Goal: Obtain resource: Download file/media

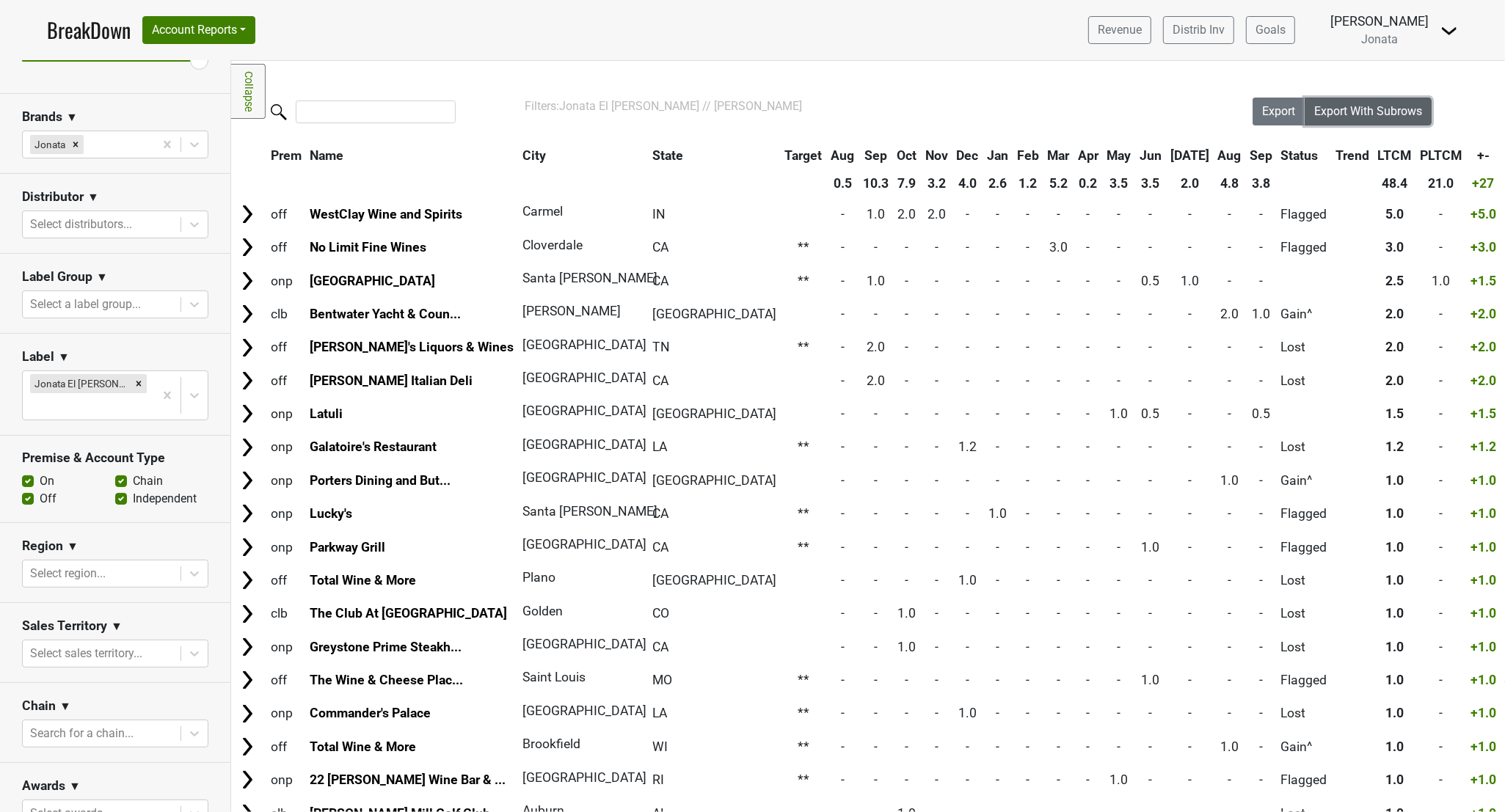
click at [1056, 107] on span "Export With Subrows" at bounding box center [1368, 111] width 107 height 14
click at [983, 58] on nav "BreakDown Account Reports SuperRanker Map Award Progress Chain Compliance CRM N…" at bounding box center [752, 30] width 1434 height 60
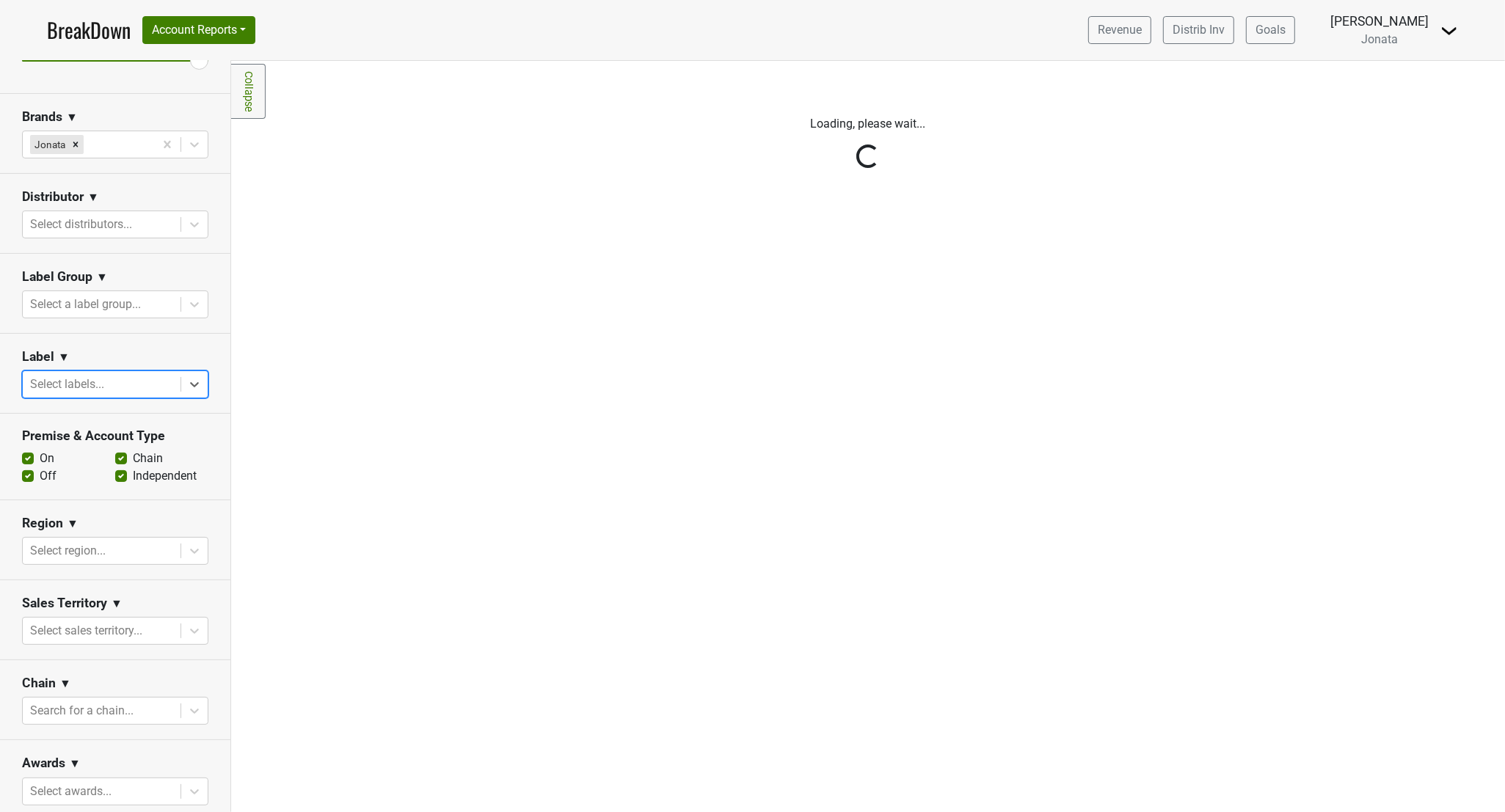
click at [132, 394] on div at bounding box center [102, 384] width 143 height 21
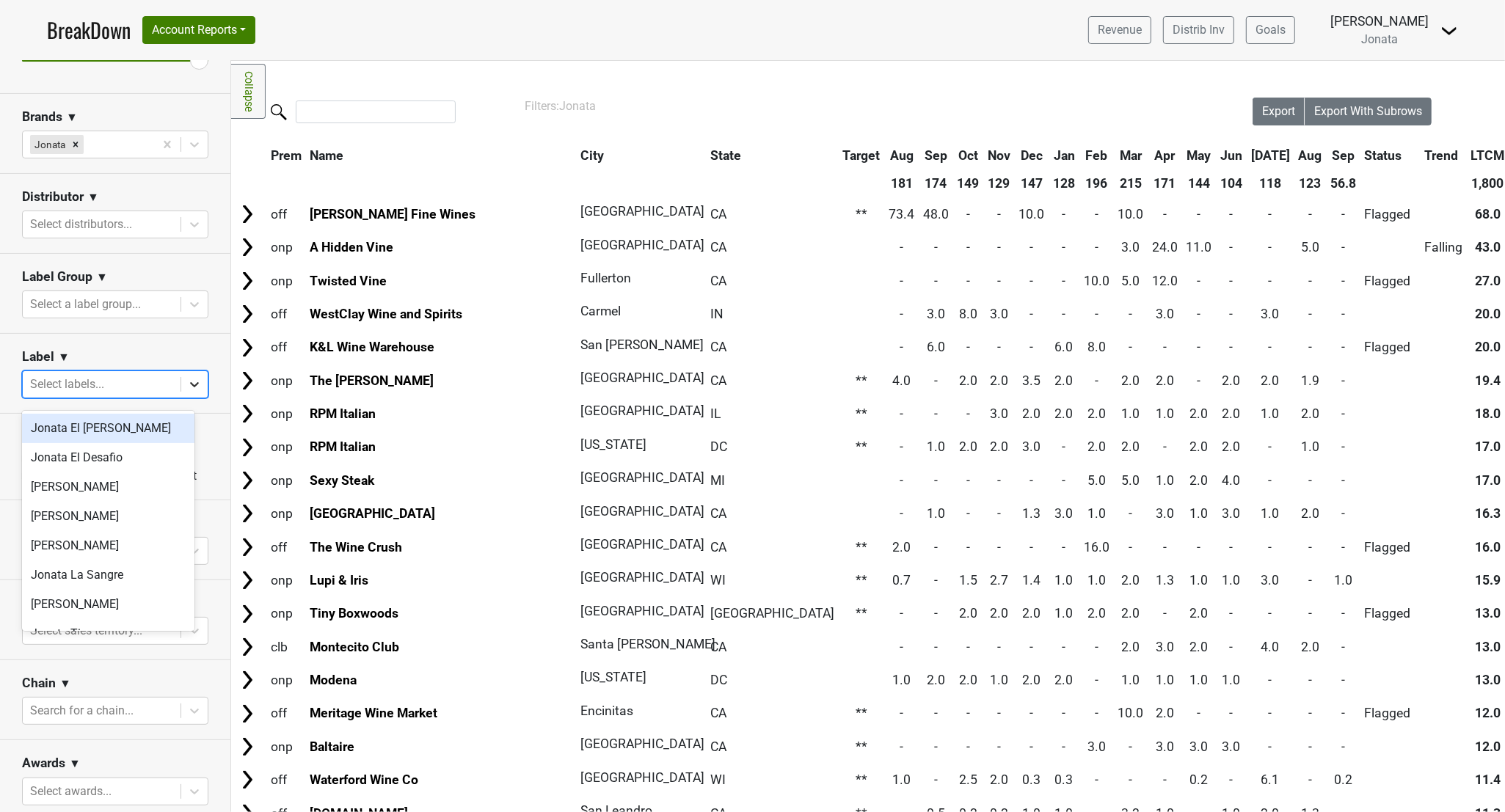
click at [187, 391] on icon at bounding box center [195, 385] width 15 height 15
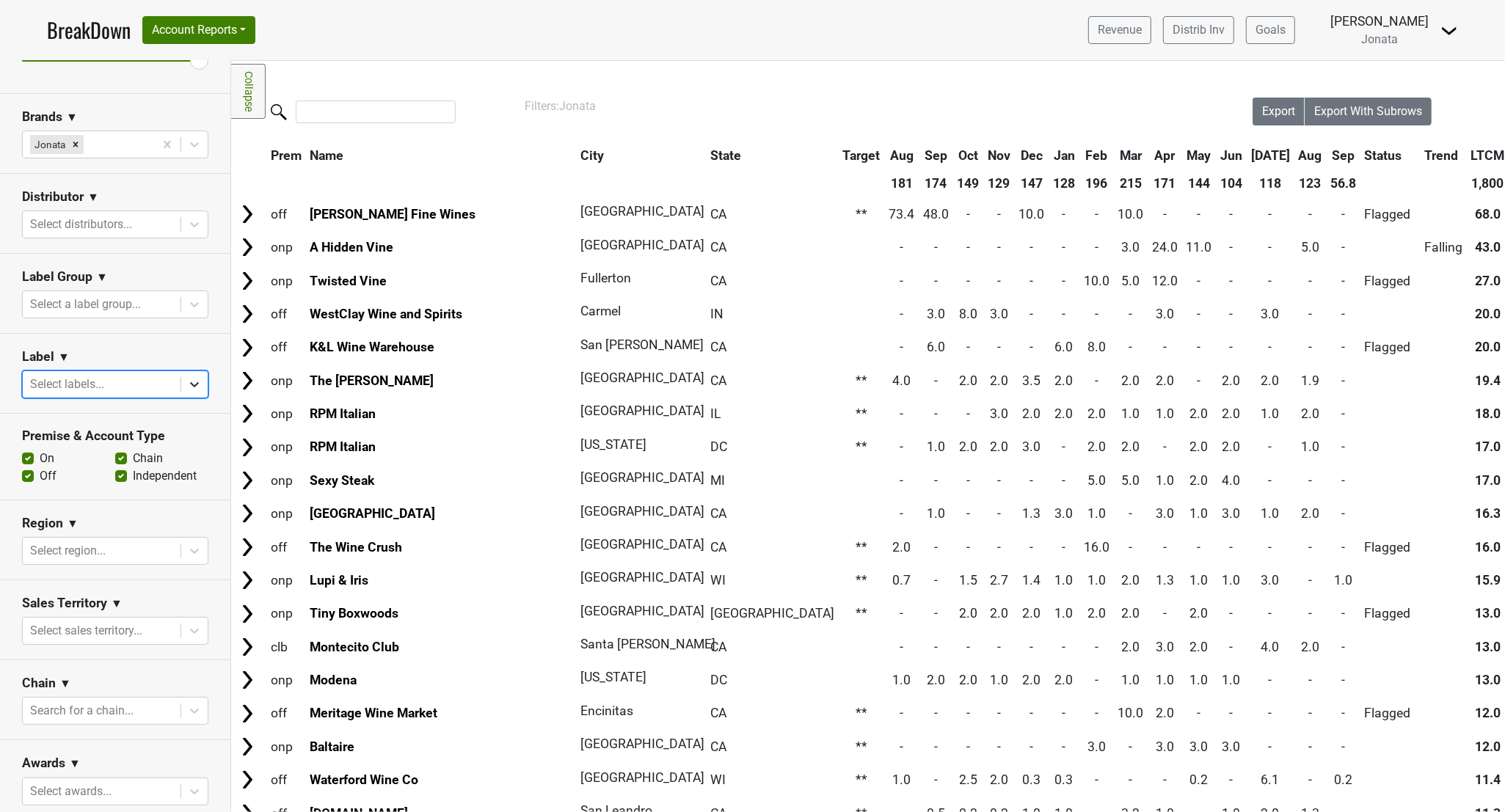
click at [187, 391] on icon at bounding box center [195, 385] width 15 height 15
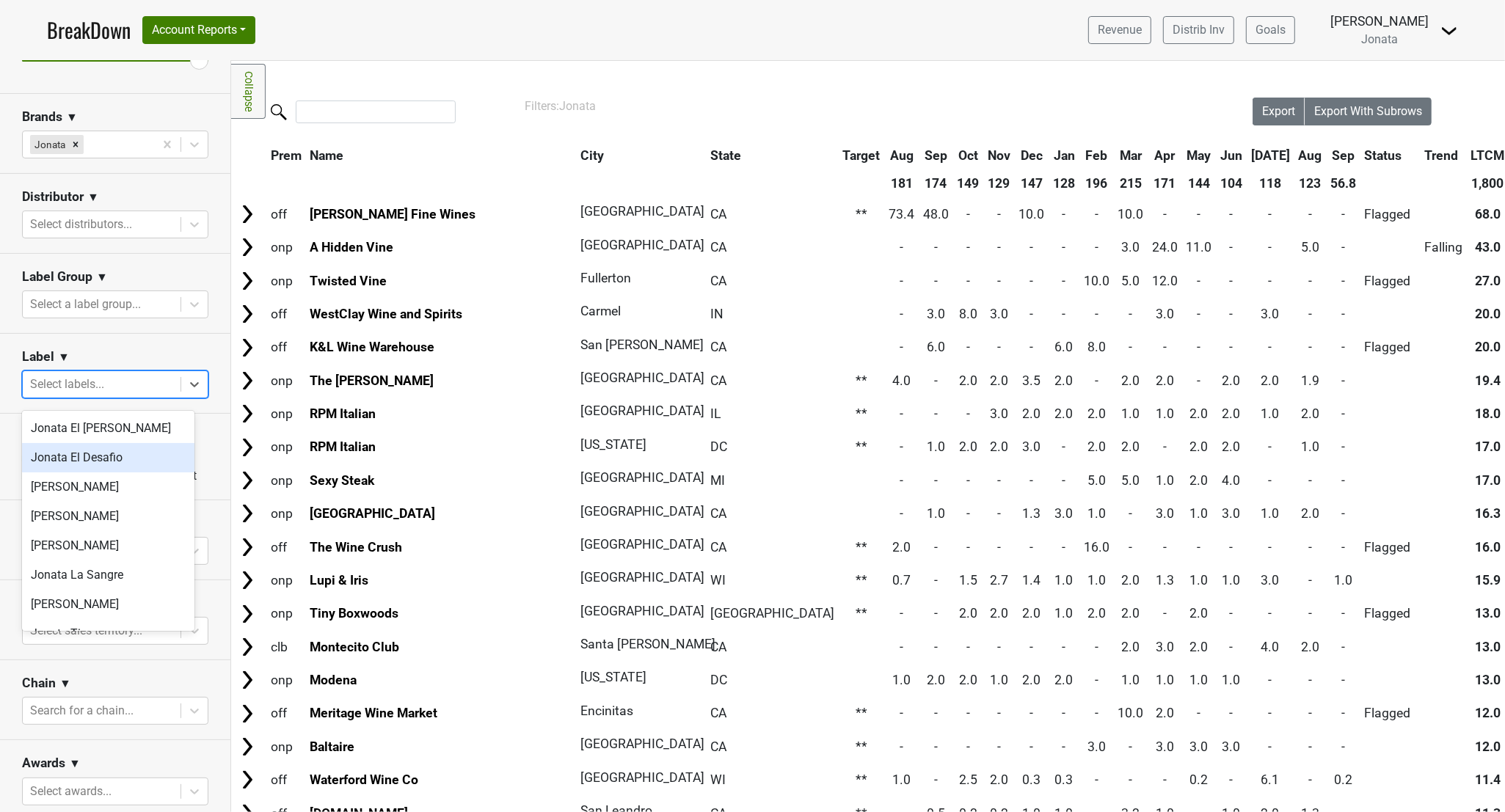
click at [126, 452] on div "Jonata El Desafio" at bounding box center [107, 457] width 172 height 29
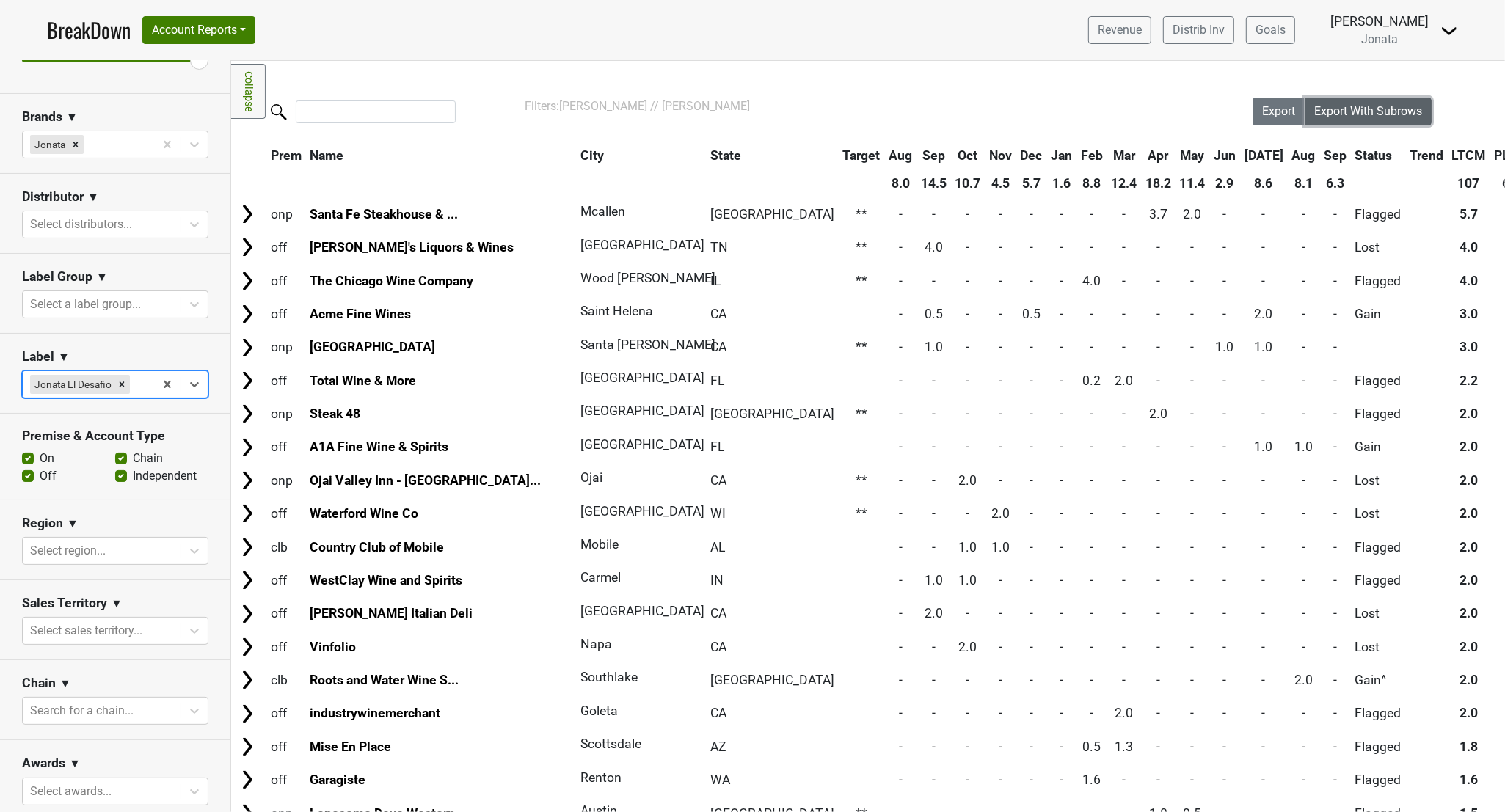
click at [1056, 107] on span "Export With Subrows" at bounding box center [1368, 111] width 107 height 14
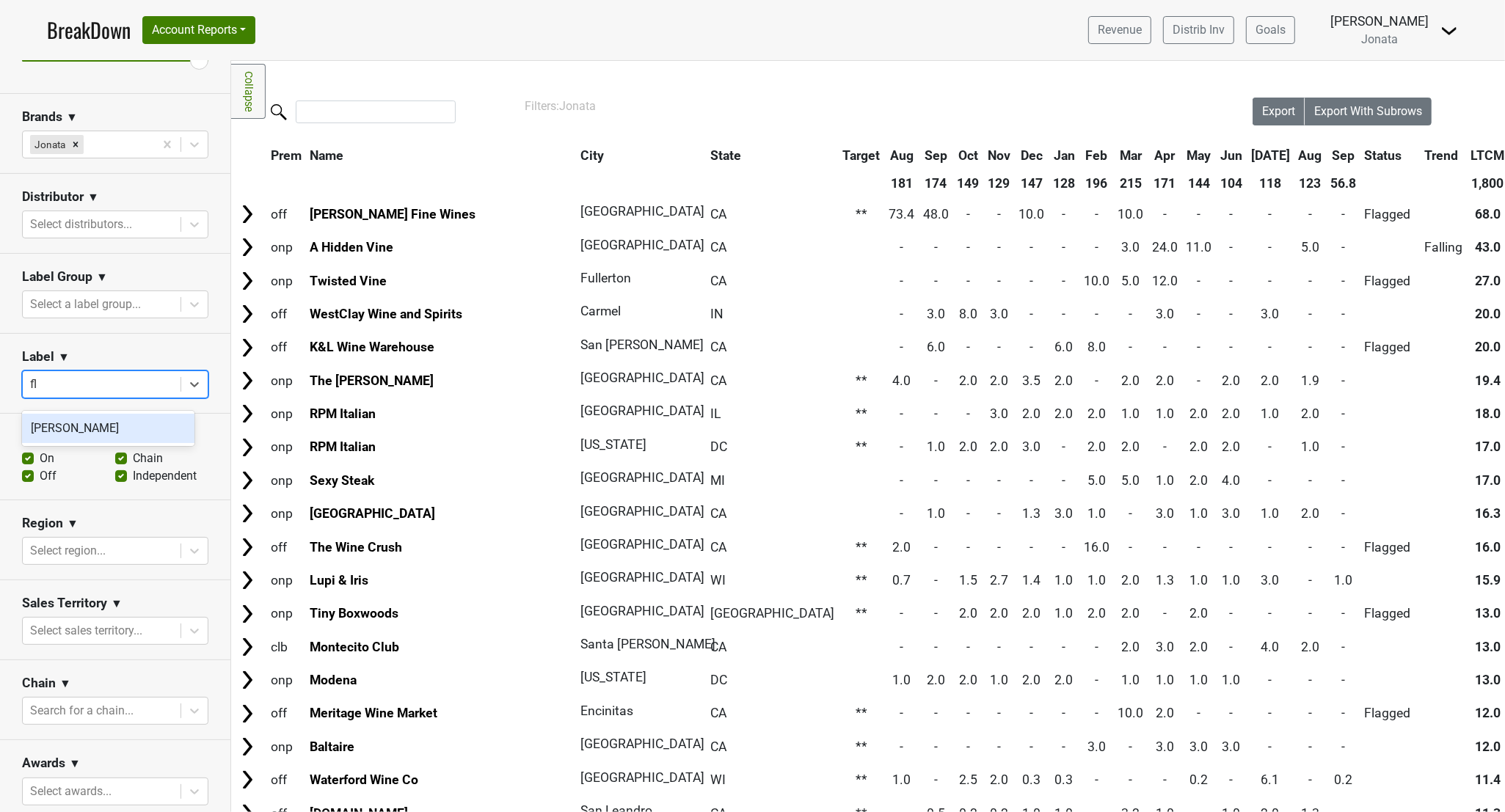
type input "flo"
click at [57, 434] on div "[PERSON_NAME]" at bounding box center [107, 428] width 172 height 29
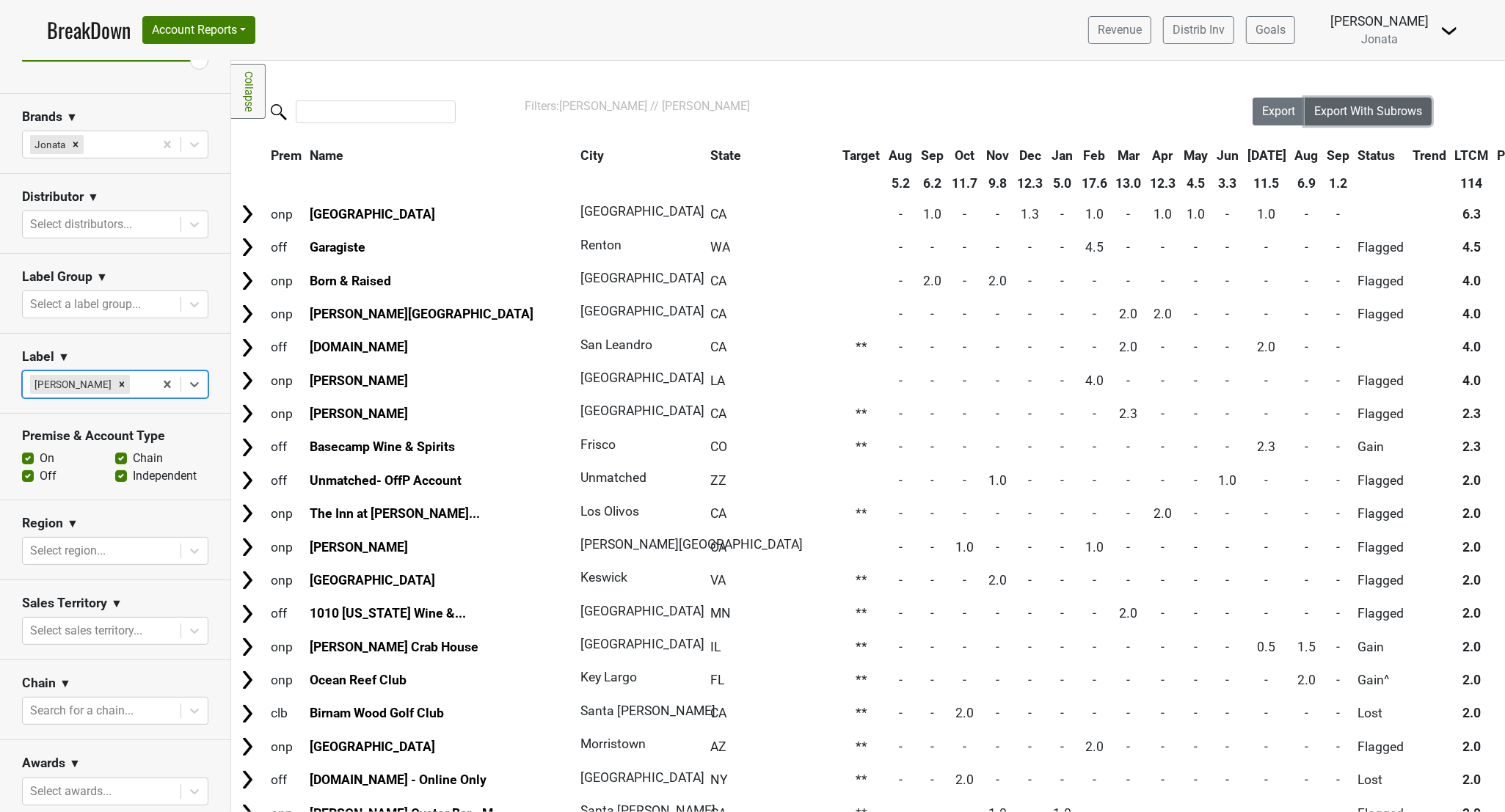
click at [1056, 112] on span "Export With Subrows" at bounding box center [1368, 111] width 107 height 14
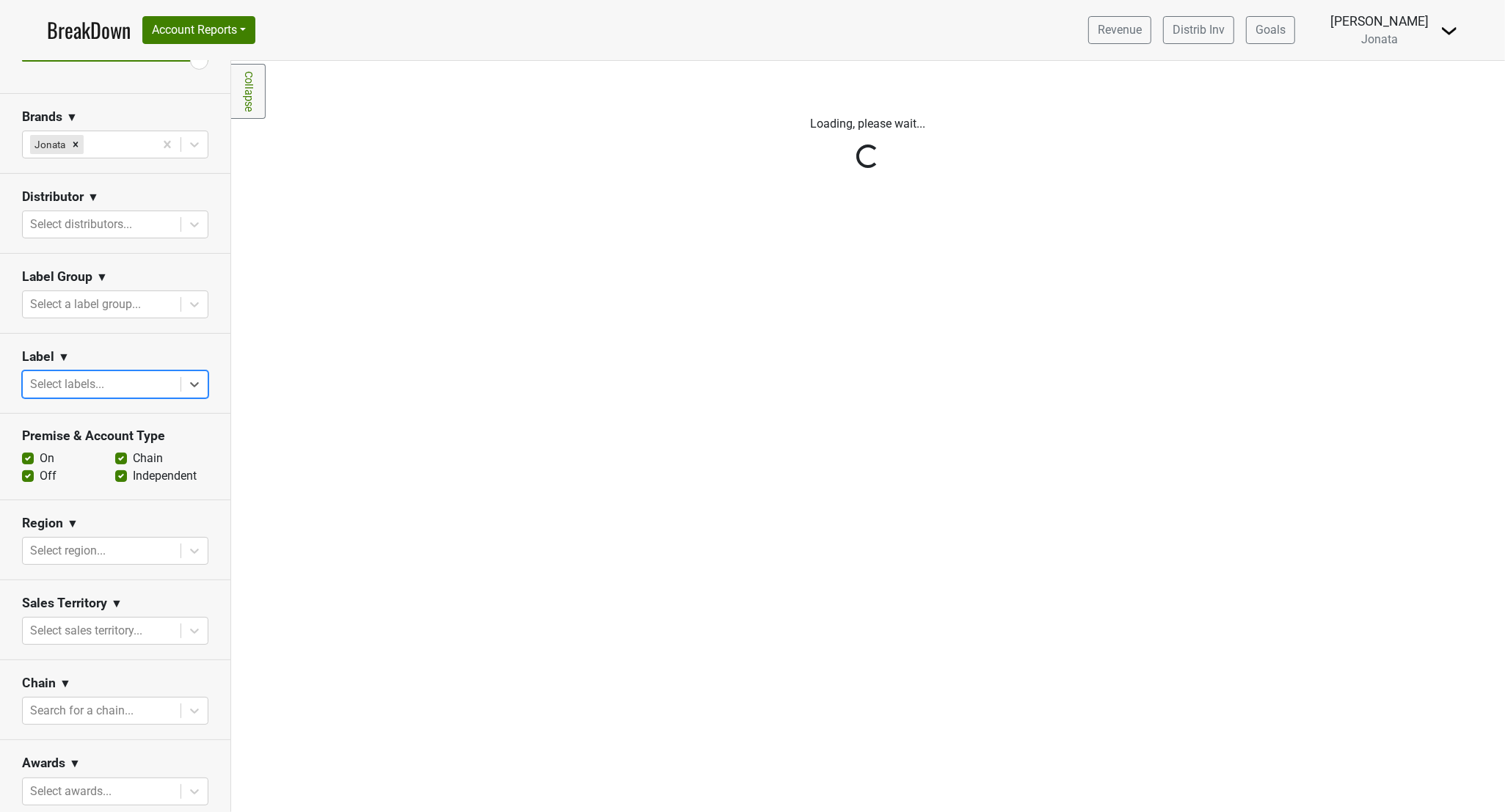
click at [117, 395] on div at bounding box center [102, 384] width 143 height 21
type input "sa"
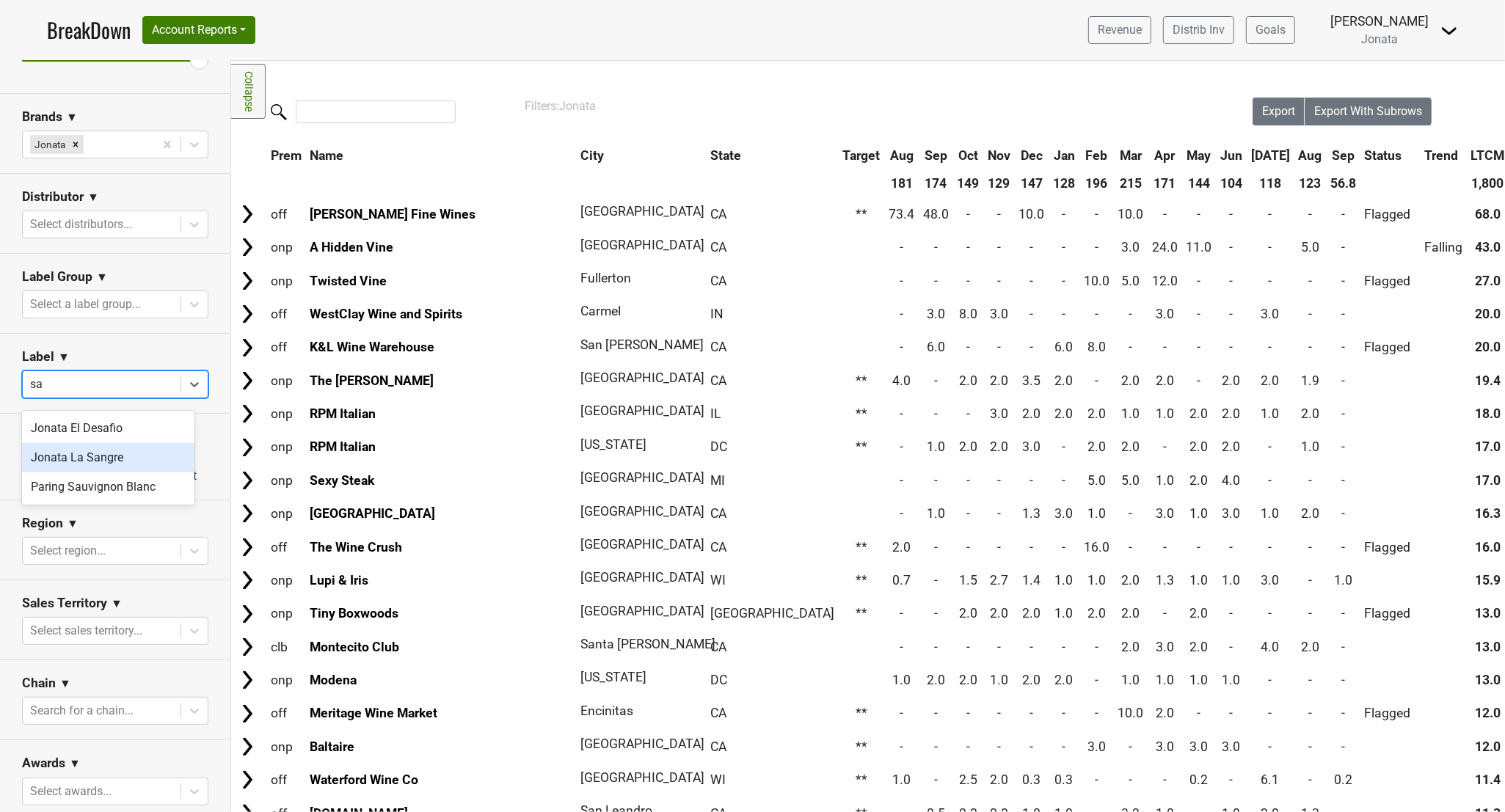
click at [114, 452] on div "Jonata La Sangre" at bounding box center [107, 457] width 172 height 29
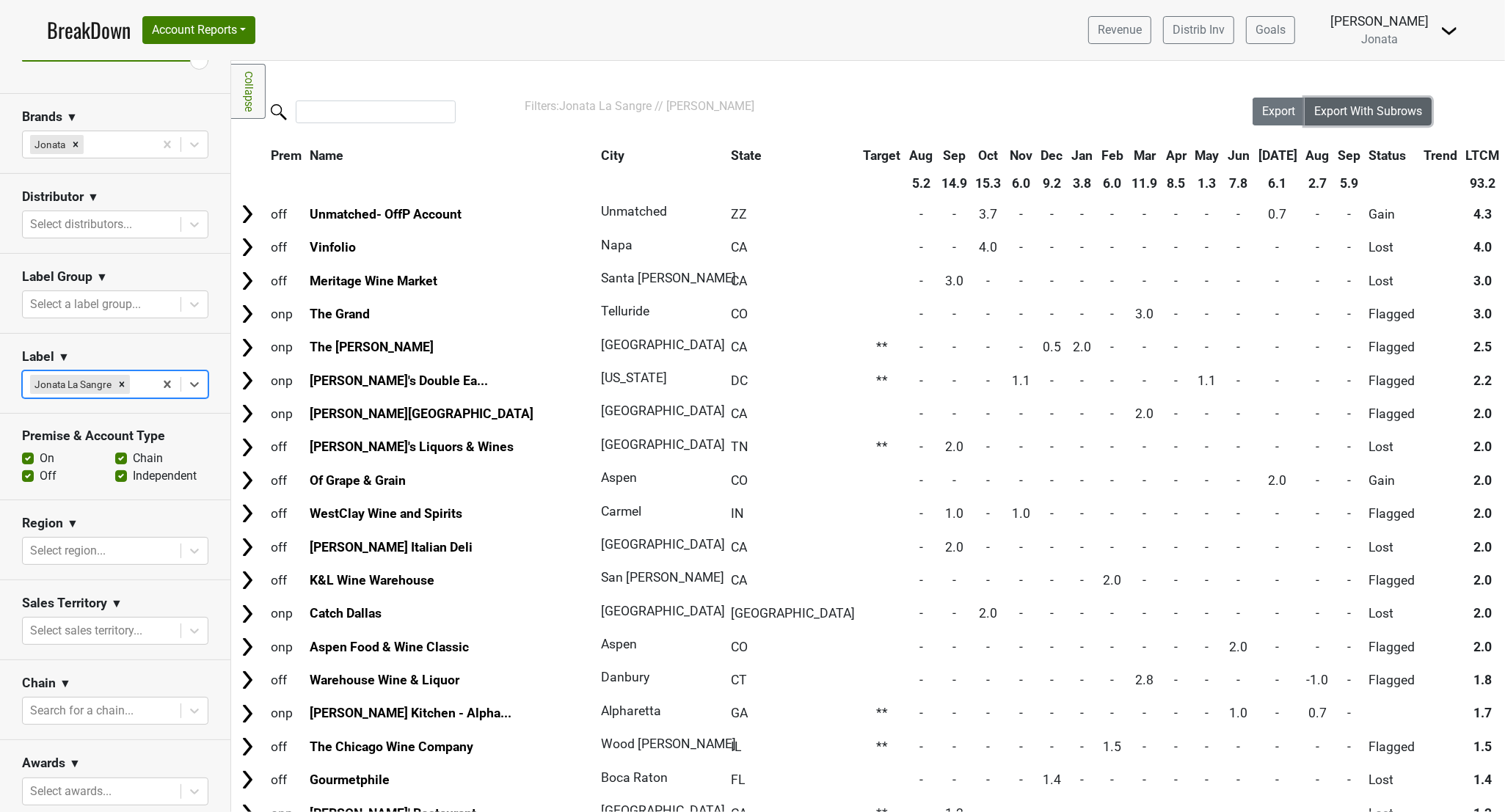
click at [1056, 116] on span "Export With Subrows" at bounding box center [1368, 111] width 107 height 14
drag, startPoint x: 1448, startPoint y: 77, endPoint x: 1469, endPoint y: 84, distance: 22.1
click at [1056, 77] on div "Filters Collapse Loading, please wait... Please wait, your file is being downlo…" at bounding box center [867, 436] width 1273 height 751
